Goal: Task Accomplishment & Management: Complete application form

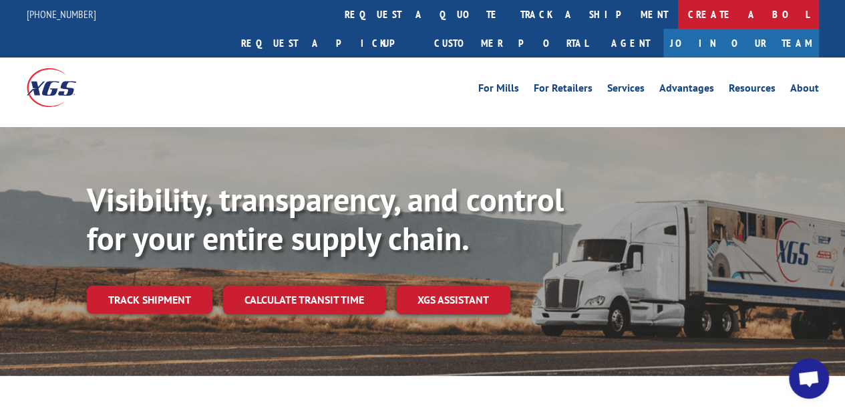
click at [678, 11] on link "Create a BOL" at bounding box center [748, 14] width 141 height 29
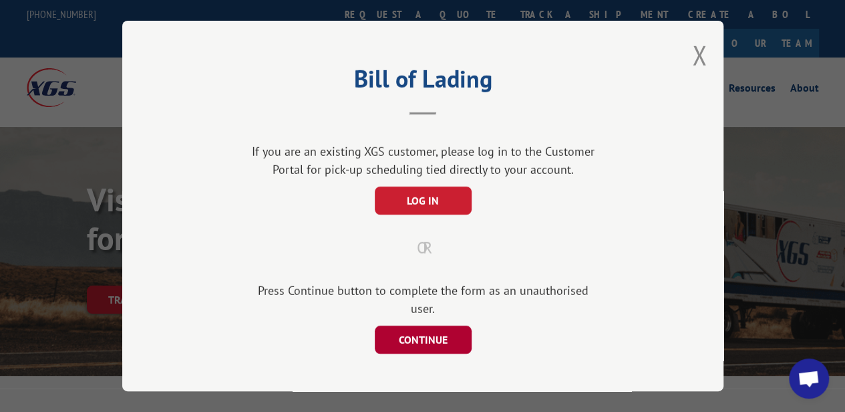
click at [417, 325] on button "CONTINUE" at bounding box center [422, 339] width 97 height 28
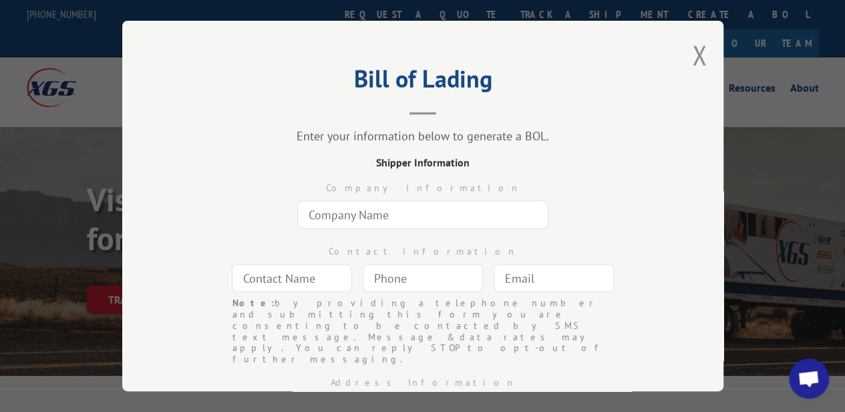
click at [323, 208] on input "text" at bounding box center [422, 214] width 251 height 28
type input "[PERSON_NAME] [PERSON_NAME]-The HUB"
type input "[PERSON_NAME] [PERSON_NAME]"
type input "[EMAIL_ADDRESS][DOMAIN_NAME]"
type input "[GEOGRAPHIC_DATA]"
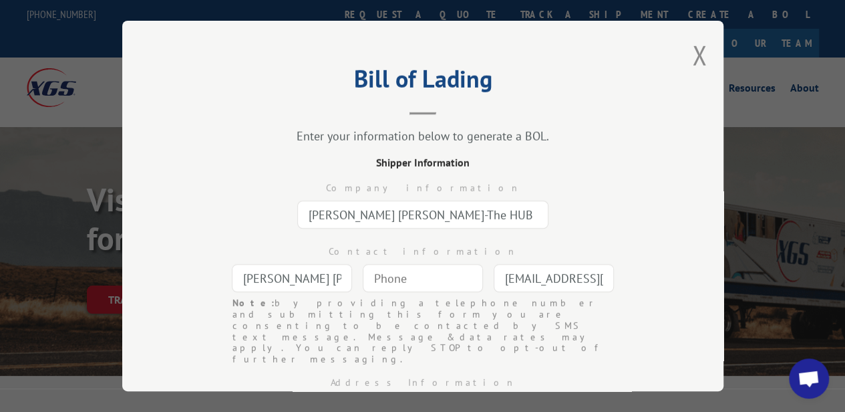
type input "1966 HWY 160 W"
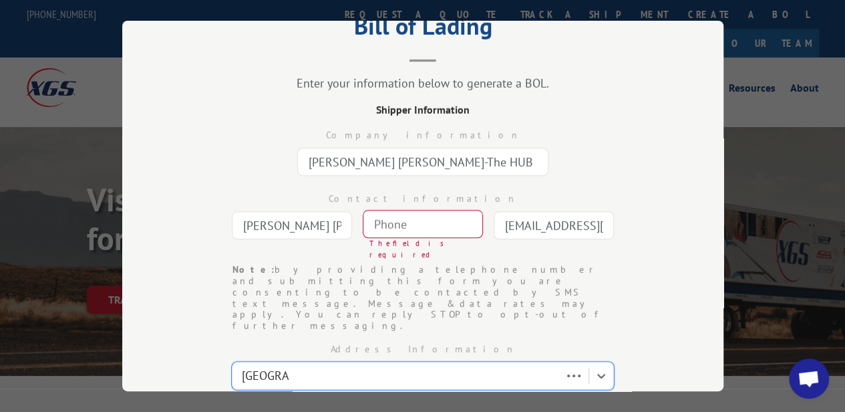
type input "[GEOGRAPHIC_DATA]"
select select "SC"
type input "29708"
type input "(___) ___-____"
click at [372, 218] on input "(___) ___-____" at bounding box center [423, 224] width 120 height 28
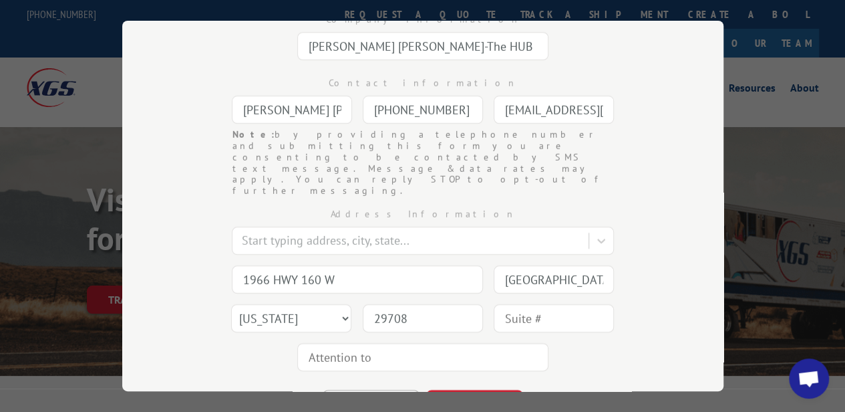
scroll to position [173, 0]
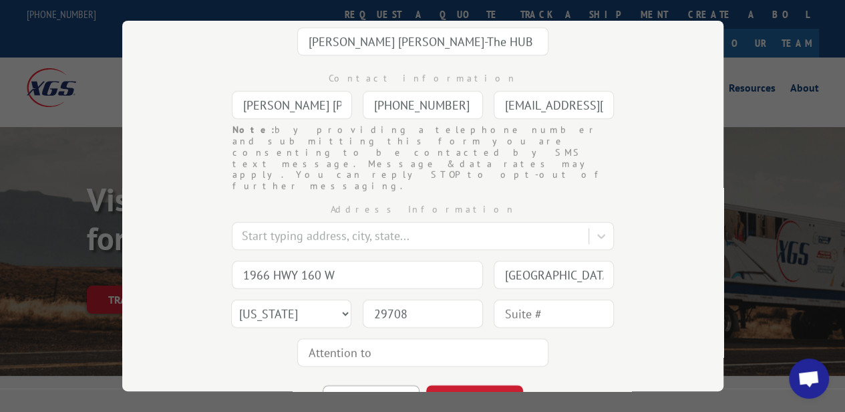
type input "[PHONE_NUMBER]"
click at [532, 291] on div "Address Information Start typing address, city, state... 1966 HWY 160 W [GEOGRA…" at bounding box center [423, 282] width 468 height 180
click at [534, 299] on input "text" at bounding box center [554, 313] width 120 height 28
type input "101"
click at [466, 385] on button "CONTINUE" at bounding box center [474, 399] width 97 height 29
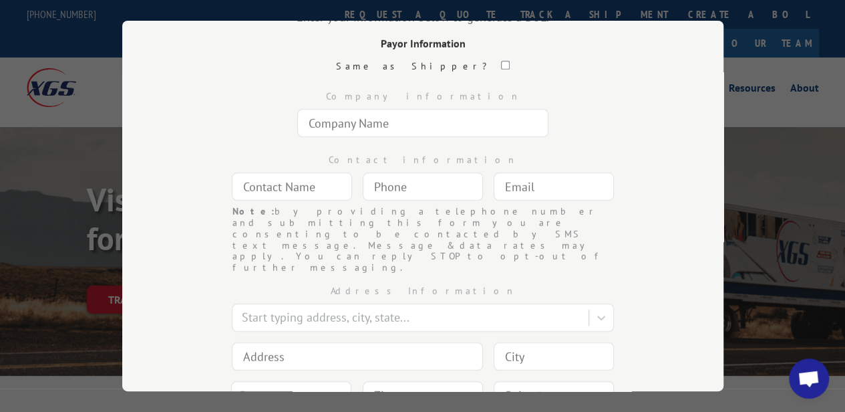
scroll to position [118, 0]
click at [385, 121] on input "text" at bounding box center [422, 124] width 251 height 28
type input "[PERSON_NAME] [PERSON_NAME]"
type input "[PERSON_NAME]"
type input "[EMAIL_ADDRESS][DOMAIN_NAME]"
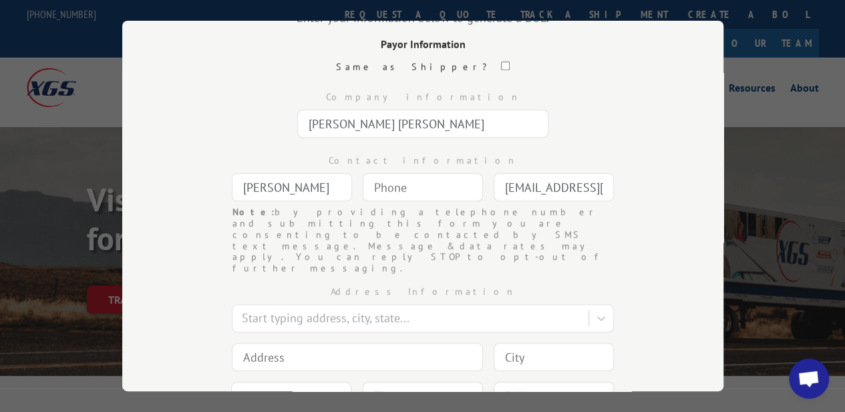
type input "[US_STATE]"
type input "[STREET_ADDRESS]"
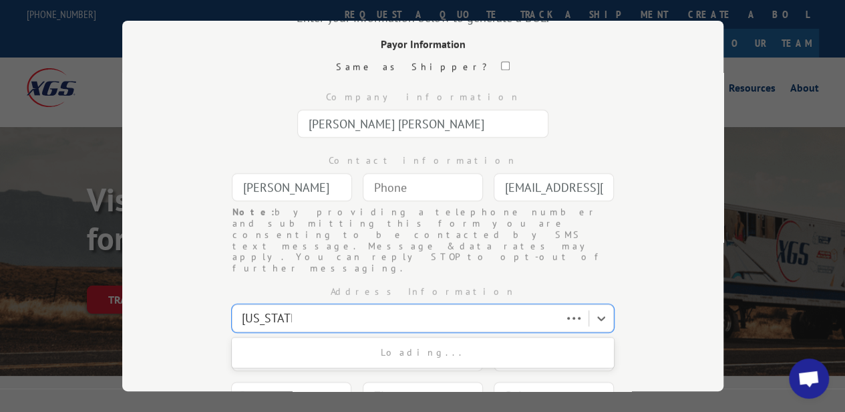
type input "[US_STATE]"
select select "NY"
type input "10022"
type input "(___) ___-____"
click at [367, 180] on input "(___) ___-____" at bounding box center [423, 187] width 120 height 28
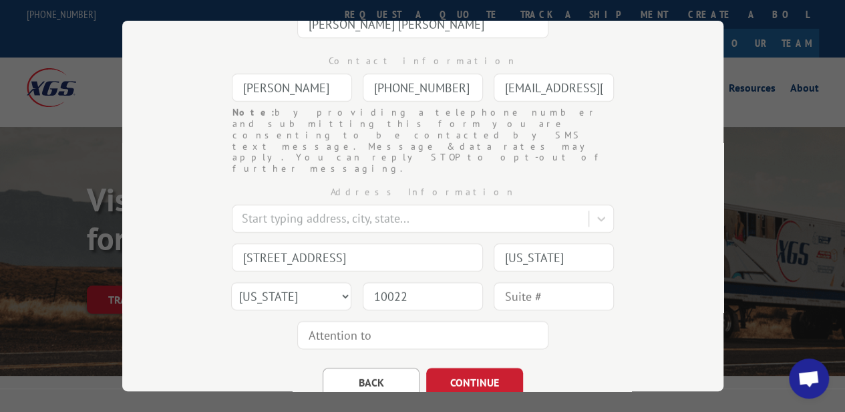
scroll to position [224, 0]
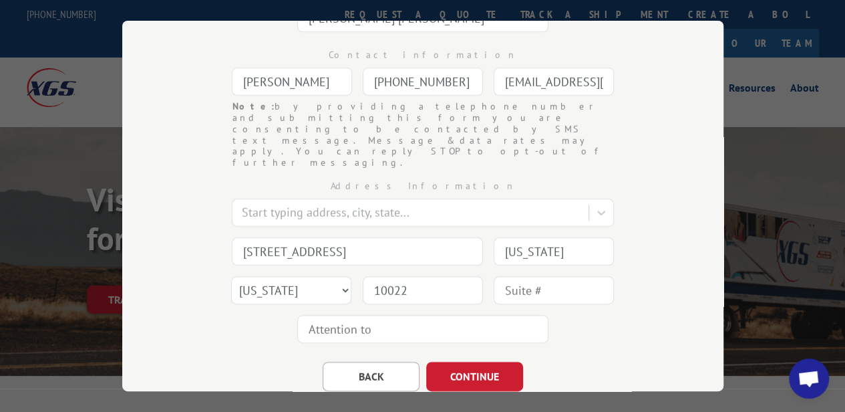
type input "[PHONE_NUMBER]"
click at [517, 276] on input "text" at bounding box center [554, 290] width 120 height 28
type input "632"
click at [468, 353] on div "Bill of Lading Enter your information below to generate a BOL. Payor Informatio…" at bounding box center [422, 206] width 601 height 370
click at [472, 361] on button "CONTINUE" at bounding box center [474, 375] width 97 height 29
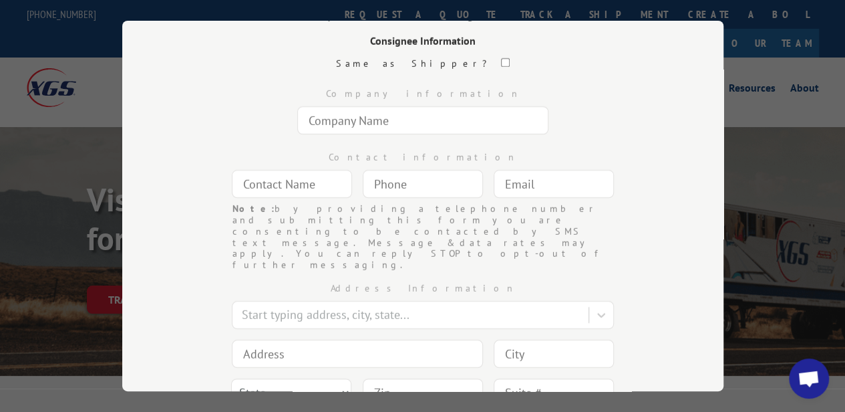
scroll to position [106, 0]
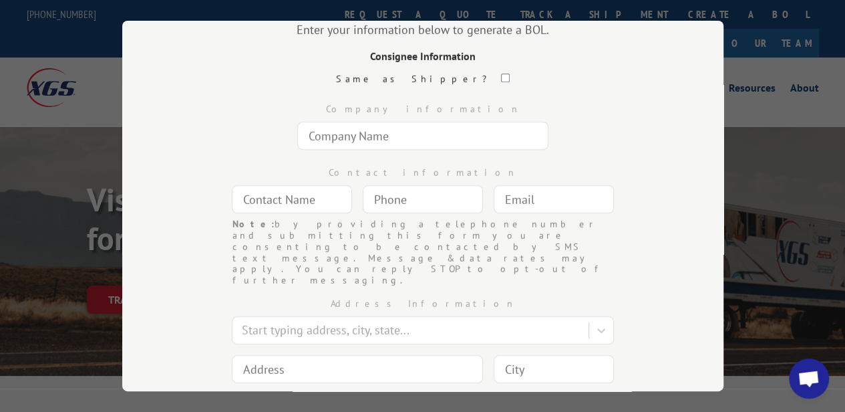
click at [345, 134] on input "text" at bounding box center [422, 136] width 251 height 28
type input "[PERSON_NAME]"
click at [293, 185] on input "text" at bounding box center [292, 199] width 120 height 28
type input "[PERSON_NAME]"
click at [363, 198] on input "(___) ___-____" at bounding box center [423, 199] width 120 height 28
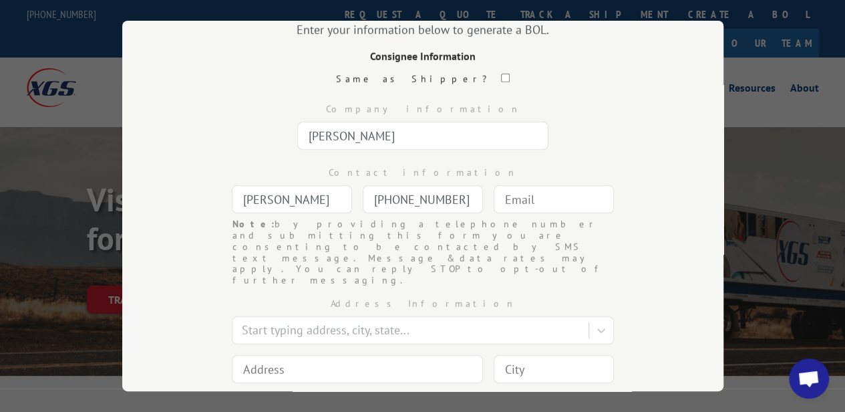
type input "[PHONE_NUMBER]"
click at [500, 194] on input "text" at bounding box center [554, 199] width 120 height 28
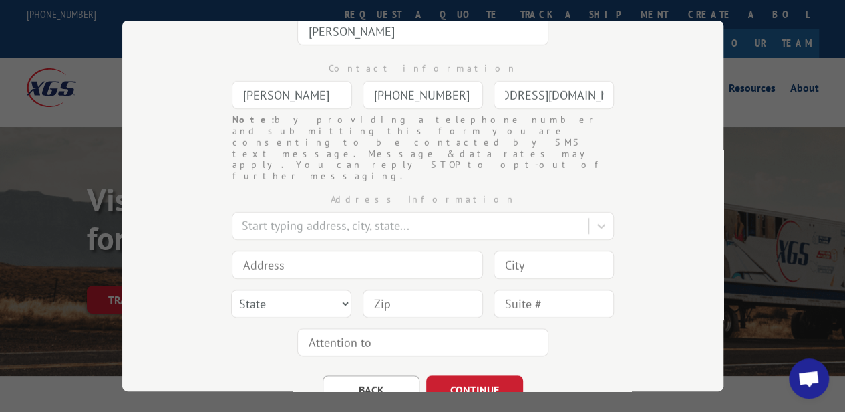
type input "[EMAIL_ADDRESS][DOMAIN_NAME]"
click at [293, 251] on input at bounding box center [357, 265] width 251 height 28
type input "[STREET_ADDRESS][PERSON_NAME]"
click at [502, 251] on input at bounding box center [554, 265] width 120 height 28
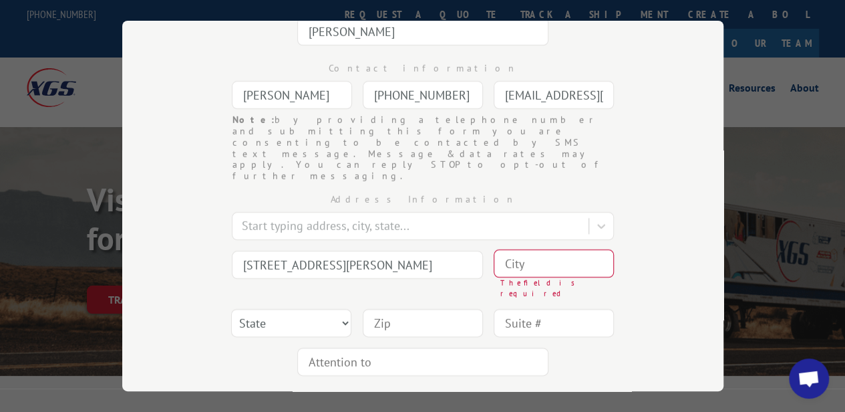
click at [526, 309] on input "text" at bounding box center [554, 323] width 120 height 28
type input "3rd Floor"
click at [513, 249] on input at bounding box center [554, 263] width 120 height 28
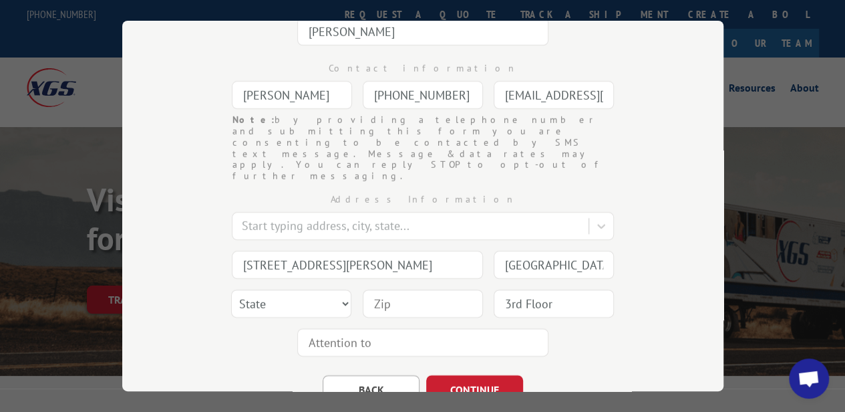
type input "[GEOGRAPHIC_DATA]"
click at [295, 289] on select "State [US_STATE] [US_STATE] [US_STATE] [US_STATE] [US_STATE] [US_STATE] [US_STA…" at bounding box center [291, 303] width 120 height 28
select select "CT"
click at [231, 289] on select "State [US_STATE] [US_STATE] [US_STATE] [US_STATE] [US_STATE] [US_STATE] [US_STA…" at bounding box center [291, 303] width 120 height 28
click at [373, 289] on input at bounding box center [423, 303] width 120 height 28
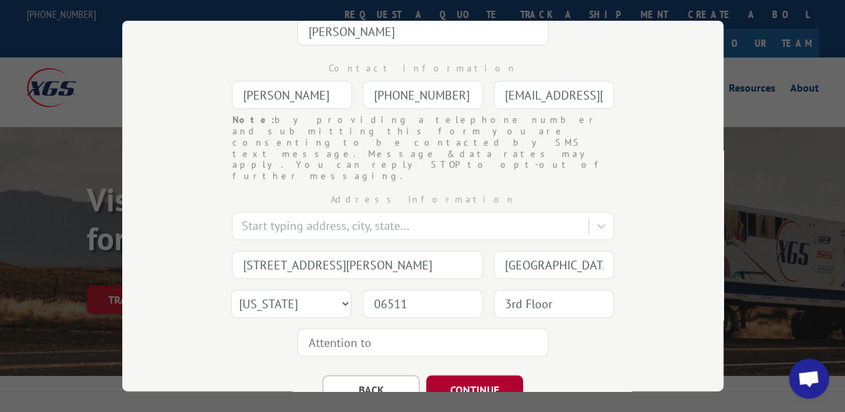
type input "06511"
click at [460, 375] on button "CONTINUE" at bounding box center [474, 389] width 97 height 29
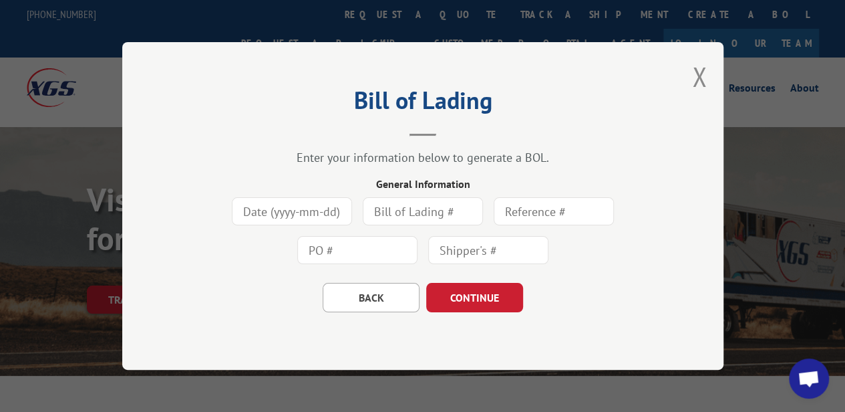
click at [390, 210] on input "text" at bounding box center [423, 211] width 120 height 28
type input "167870"
click at [456, 295] on button "CONTINUE" at bounding box center [474, 297] width 97 height 29
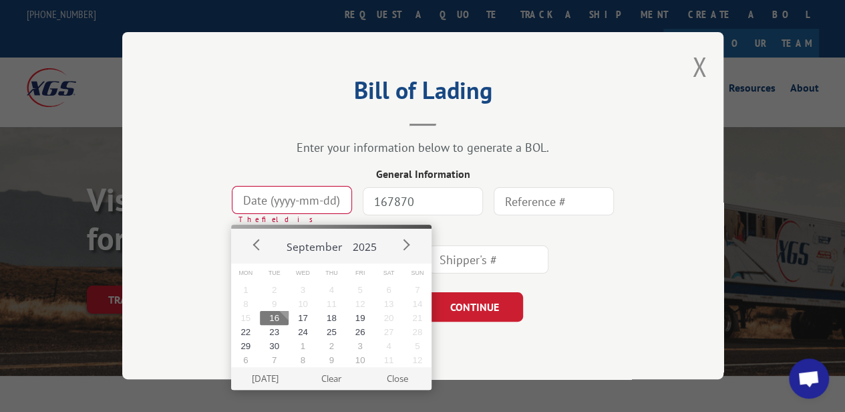
click at [293, 201] on input at bounding box center [292, 200] width 120 height 28
click at [282, 315] on button "16" at bounding box center [274, 318] width 29 height 14
type input "[DATE]"
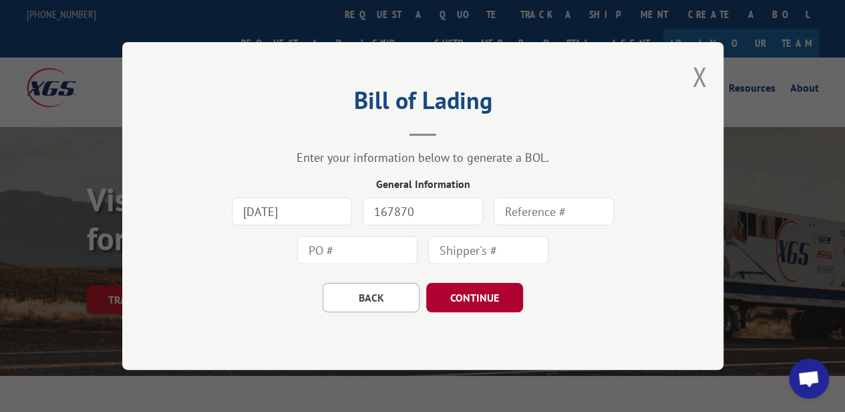
click at [465, 293] on button "CONTINUE" at bounding box center [474, 297] width 97 height 29
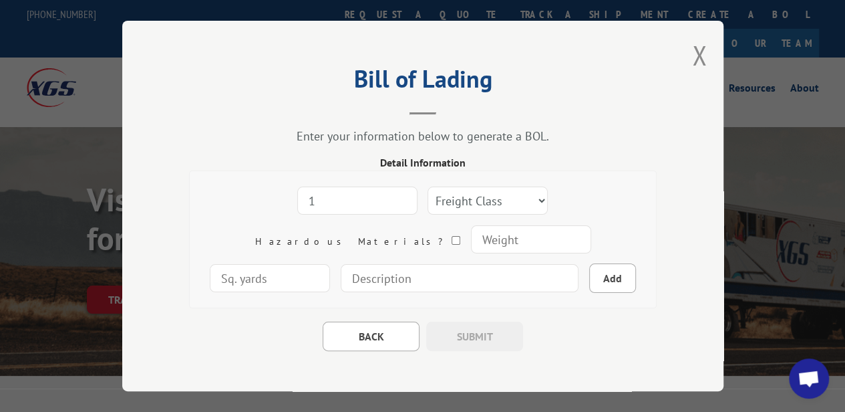
type input "1"
click at [341, 190] on input "1" at bounding box center [357, 200] width 120 height 28
click at [428, 192] on select "Freight Class 50 55 60 65 70 77 85 92 100 110 125 150 175 200 250 300 400 500 C…" at bounding box center [488, 200] width 120 height 28
select select "100"
click at [428, 186] on select "Freight Class 50 55 60 65 70 77 85 92 100 110 125 150 175 200 250 300 400 500 C…" at bounding box center [488, 200] width 120 height 28
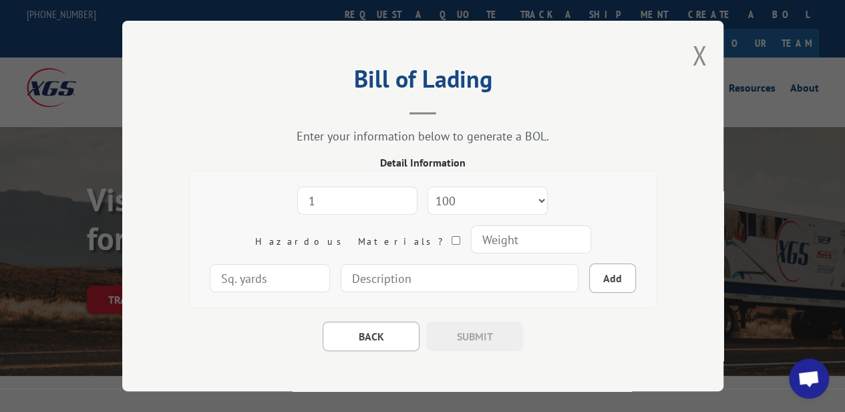
click at [470, 232] on input "number" at bounding box center [530, 239] width 120 height 28
type input "60"
click at [330, 264] on input "number" at bounding box center [270, 278] width 120 height 28
type input "12"
click at [470, 237] on input "60" at bounding box center [530, 239] width 120 height 28
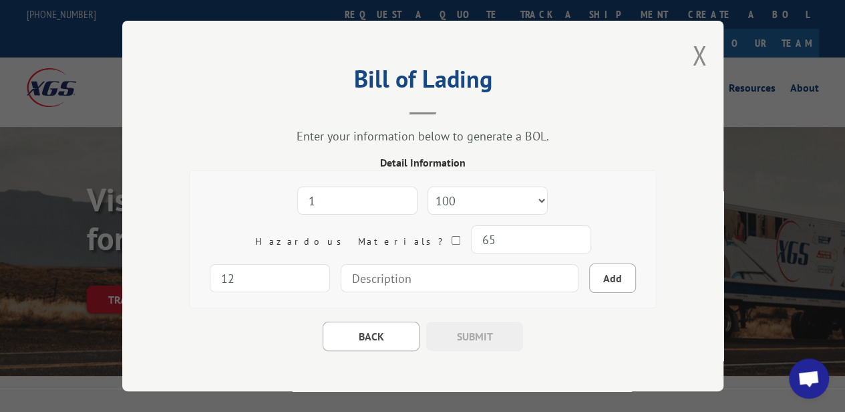
type input "65"
click at [341, 272] on input at bounding box center [460, 278] width 238 height 28
type input "rolled carpet with core"
click at [589, 269] on button "Add" at bounding box center [612, 277] width 47 height 29
select select
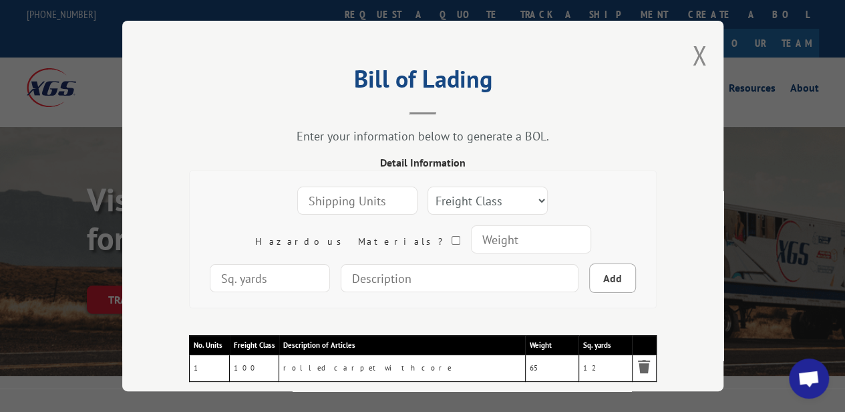
scroll to position [107, 0]
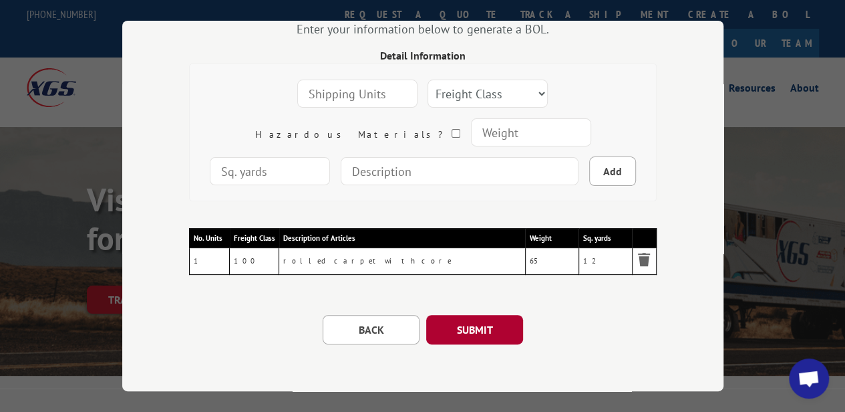
click at [488, 315] on button "SUBMIT" at bounding box center [474, 329] width 97 height 29
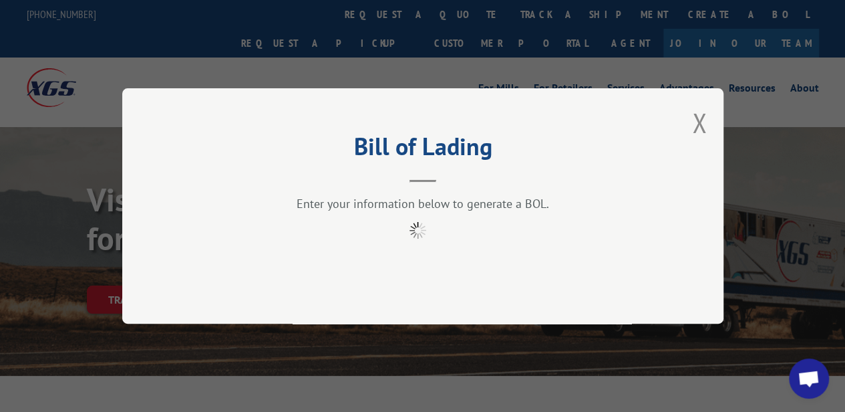
scroll to position [0, 0]
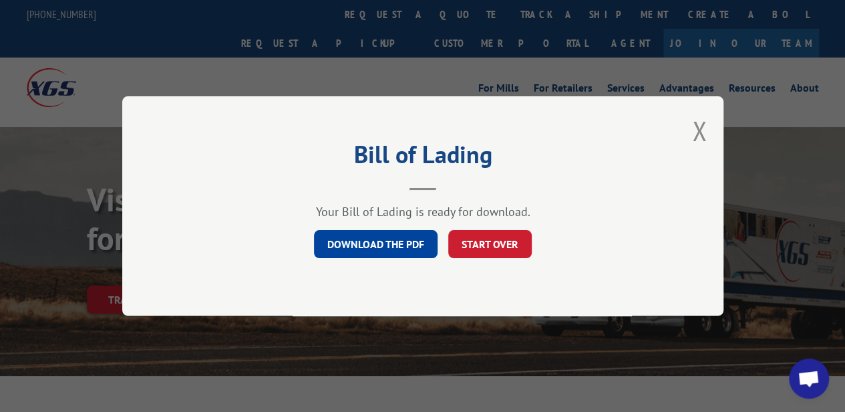
click at [357, 236] on link "DOWNLOAD THE PDF" at bounding box center [376, 244] width 124 height 28
